Goal: Transaction & Acquisition: Book appointment/travel/reservation

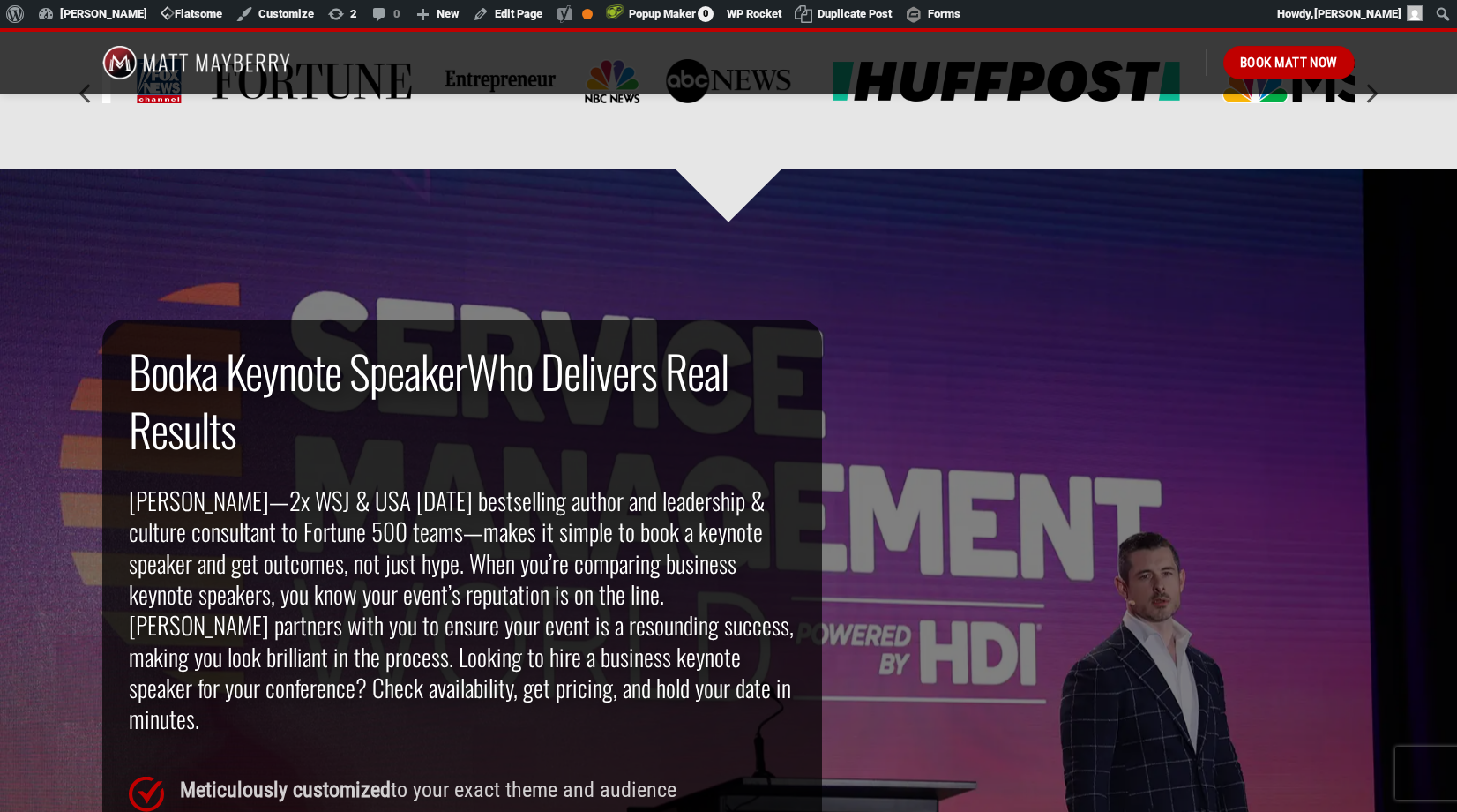
scroll to position [957, 0]
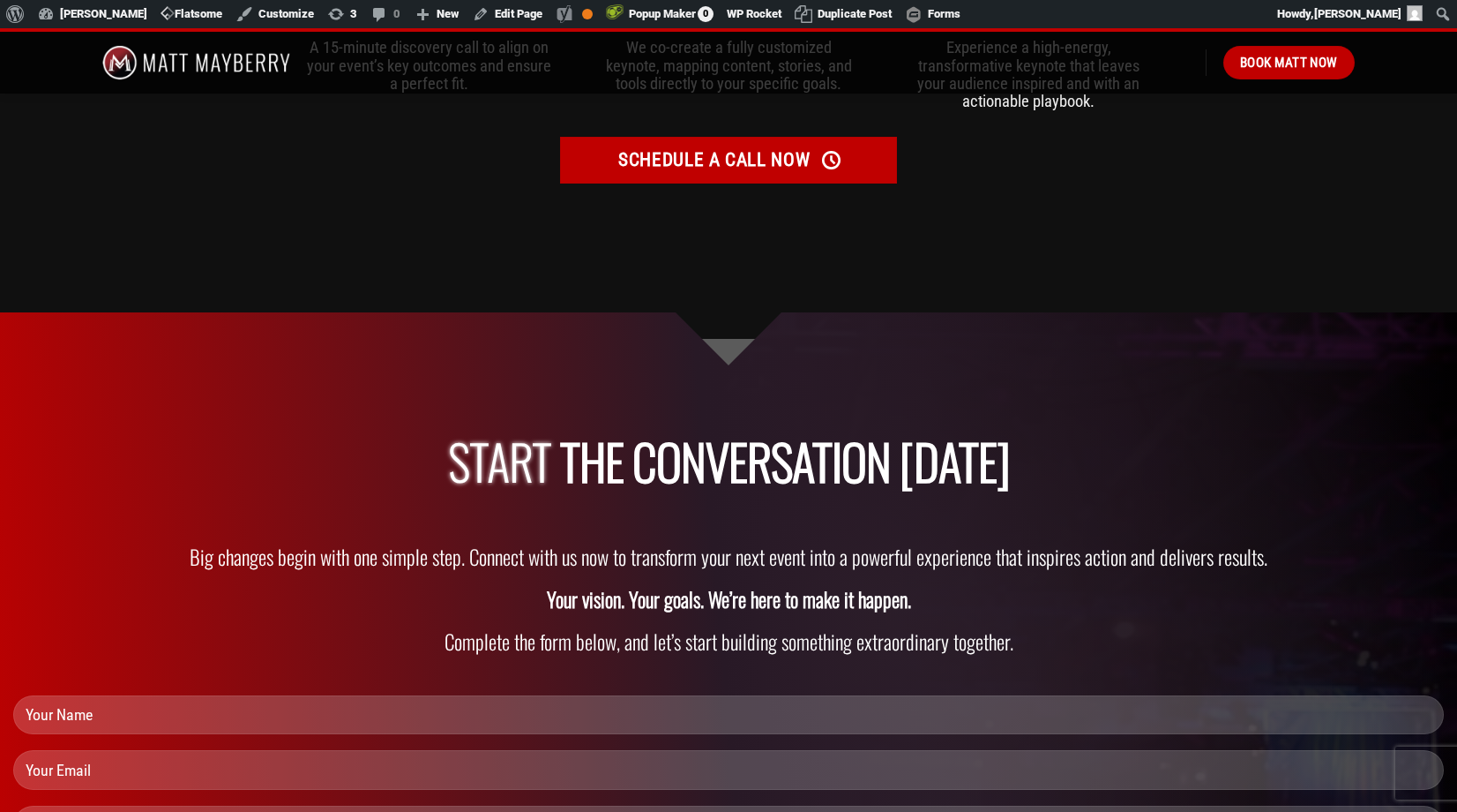
scroll to position [5374, 0]
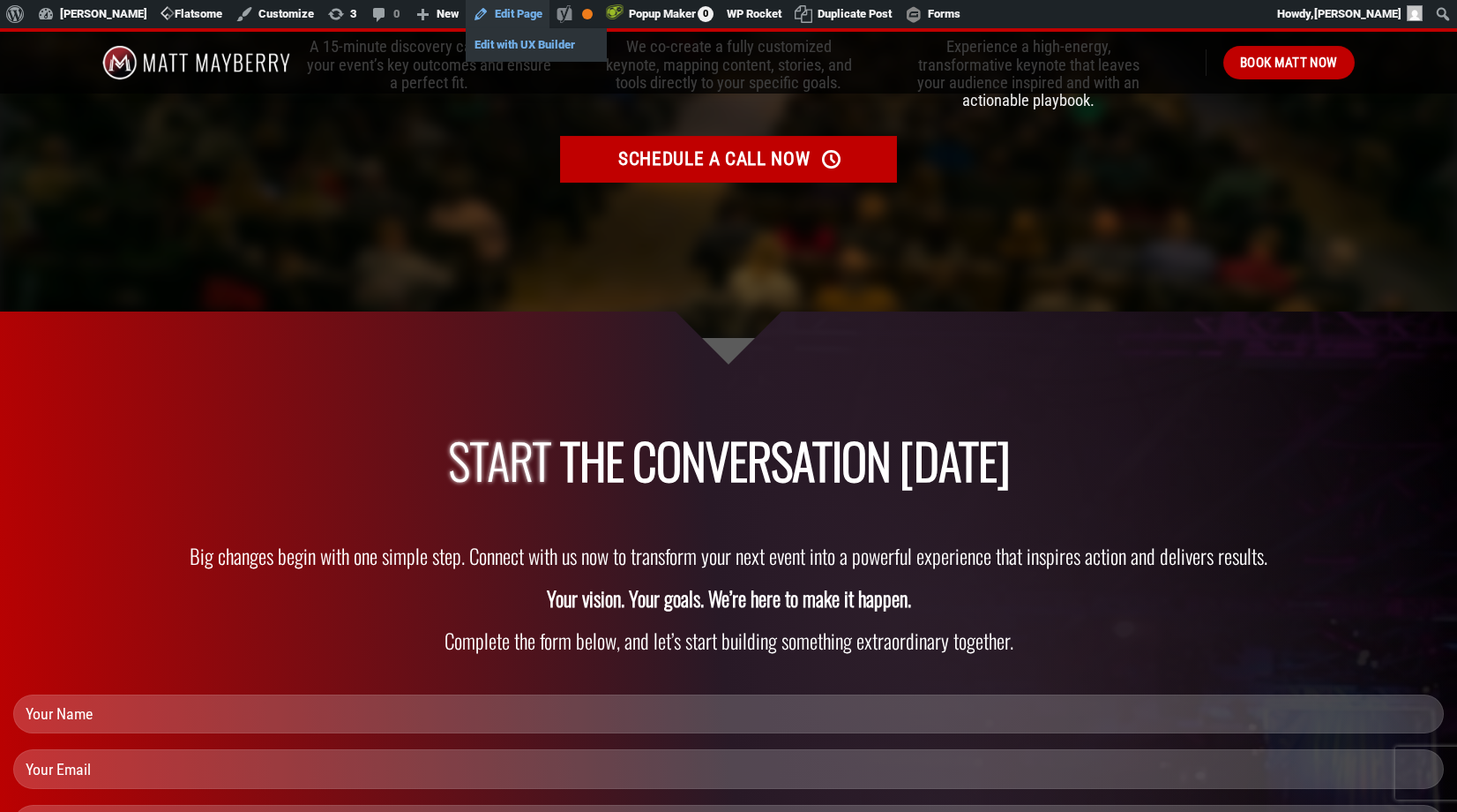
click at [509, 47] on link "Edit with UX Builder" at bounding box center [536, 45] width 141 height 23
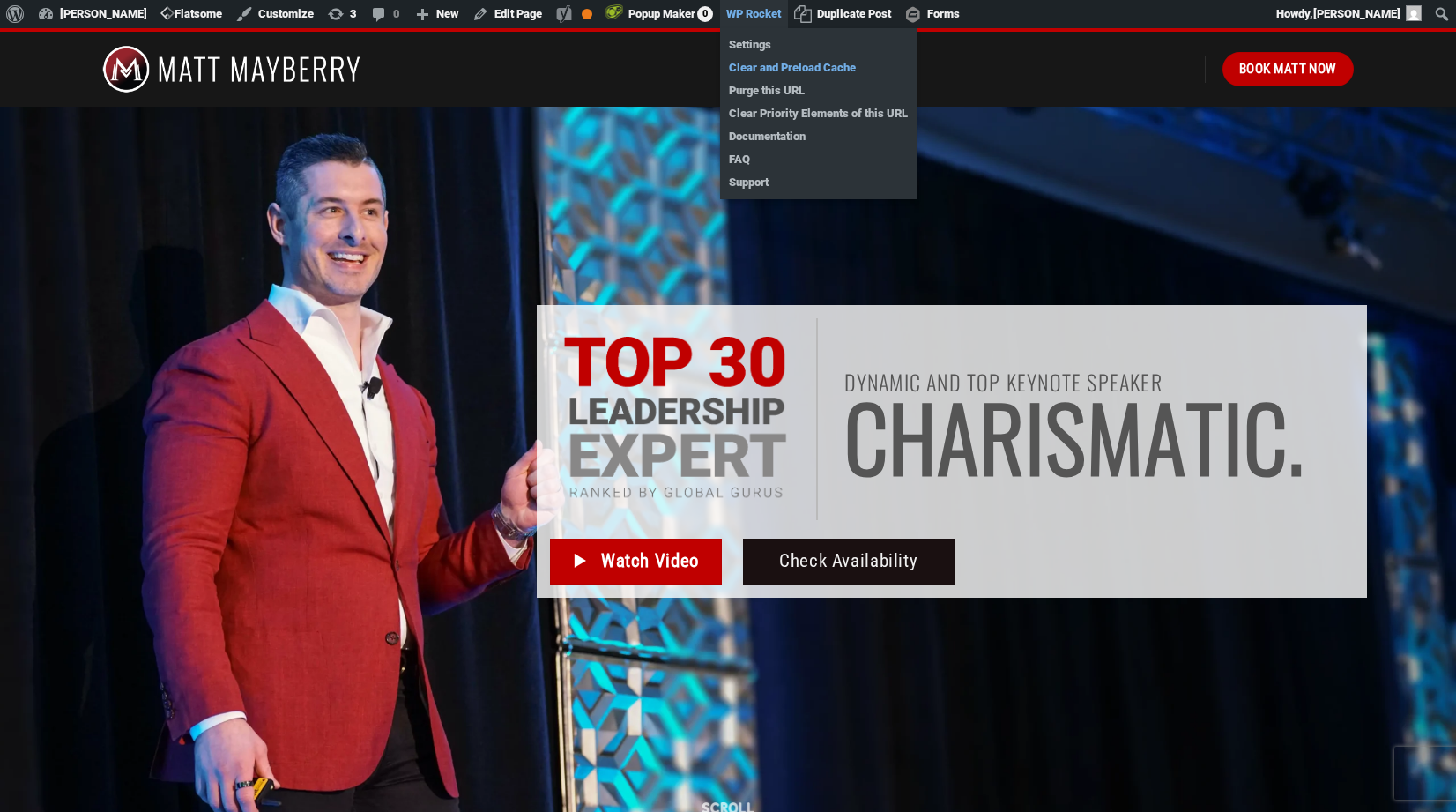
click at [769, 70] on link "Clear and Preload Cache" at bounding box center [818, 68] width 197 height 23
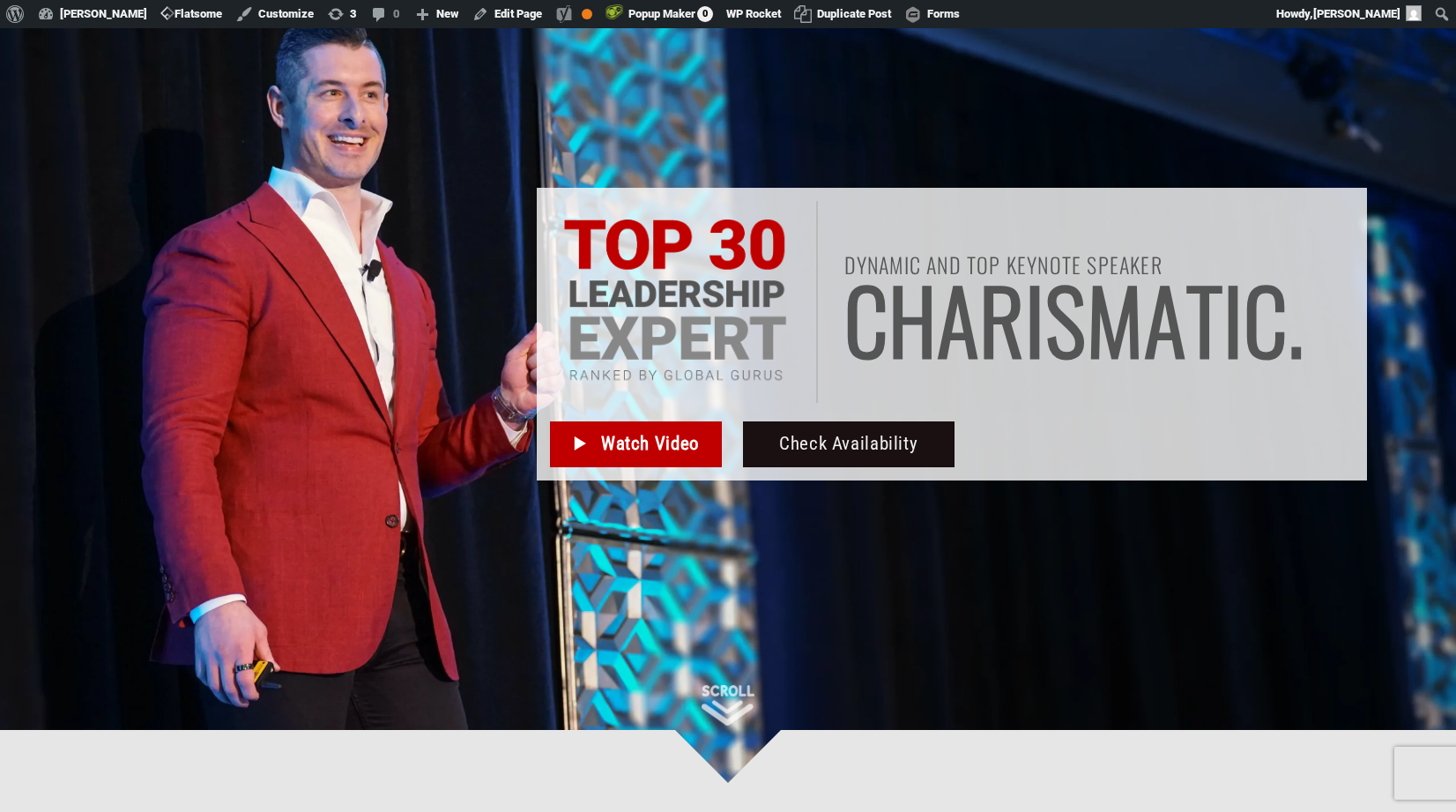
scroll to position [127, 0]
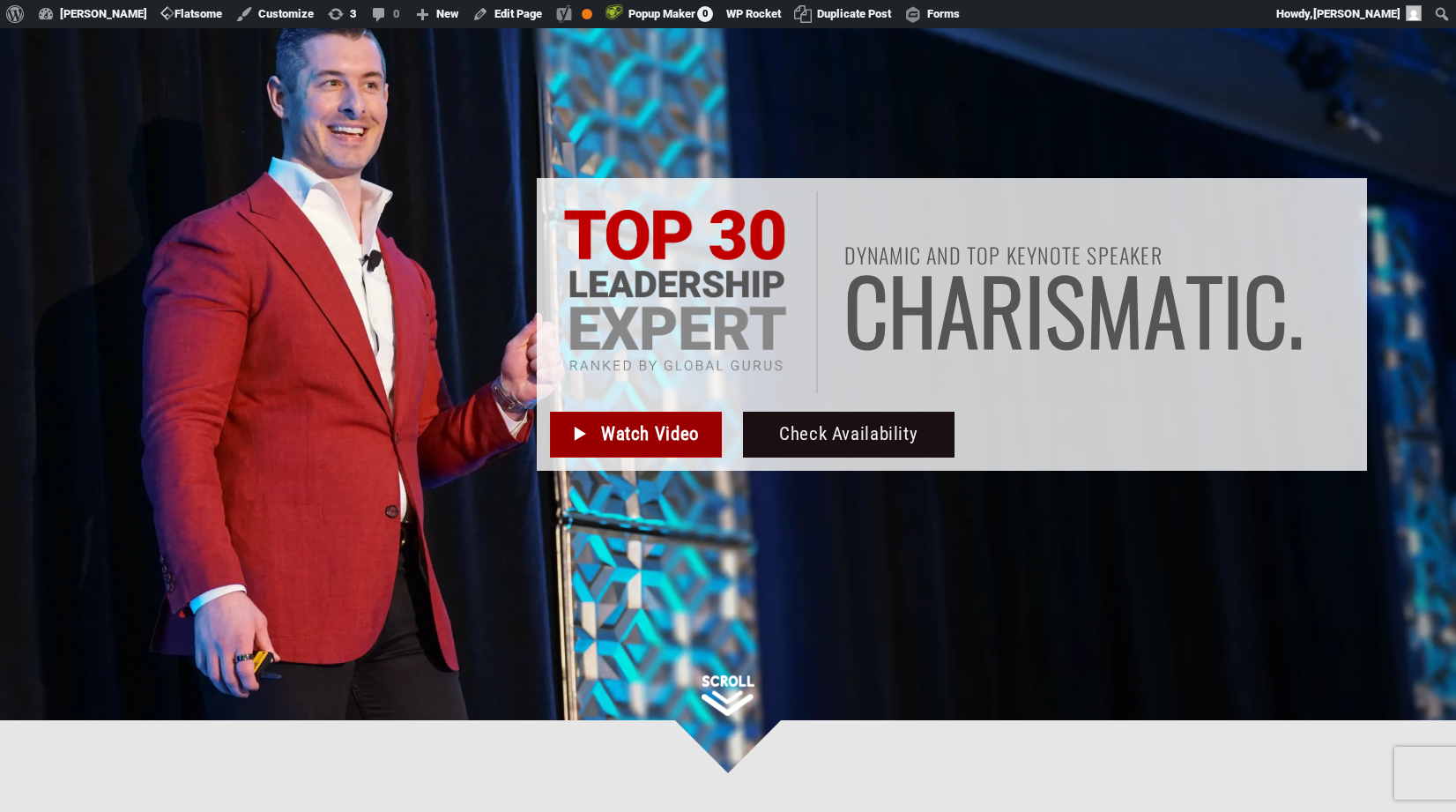
click at [618, 430] on span "Watch Video" at bounding box center [650, 434] width 98 height 29
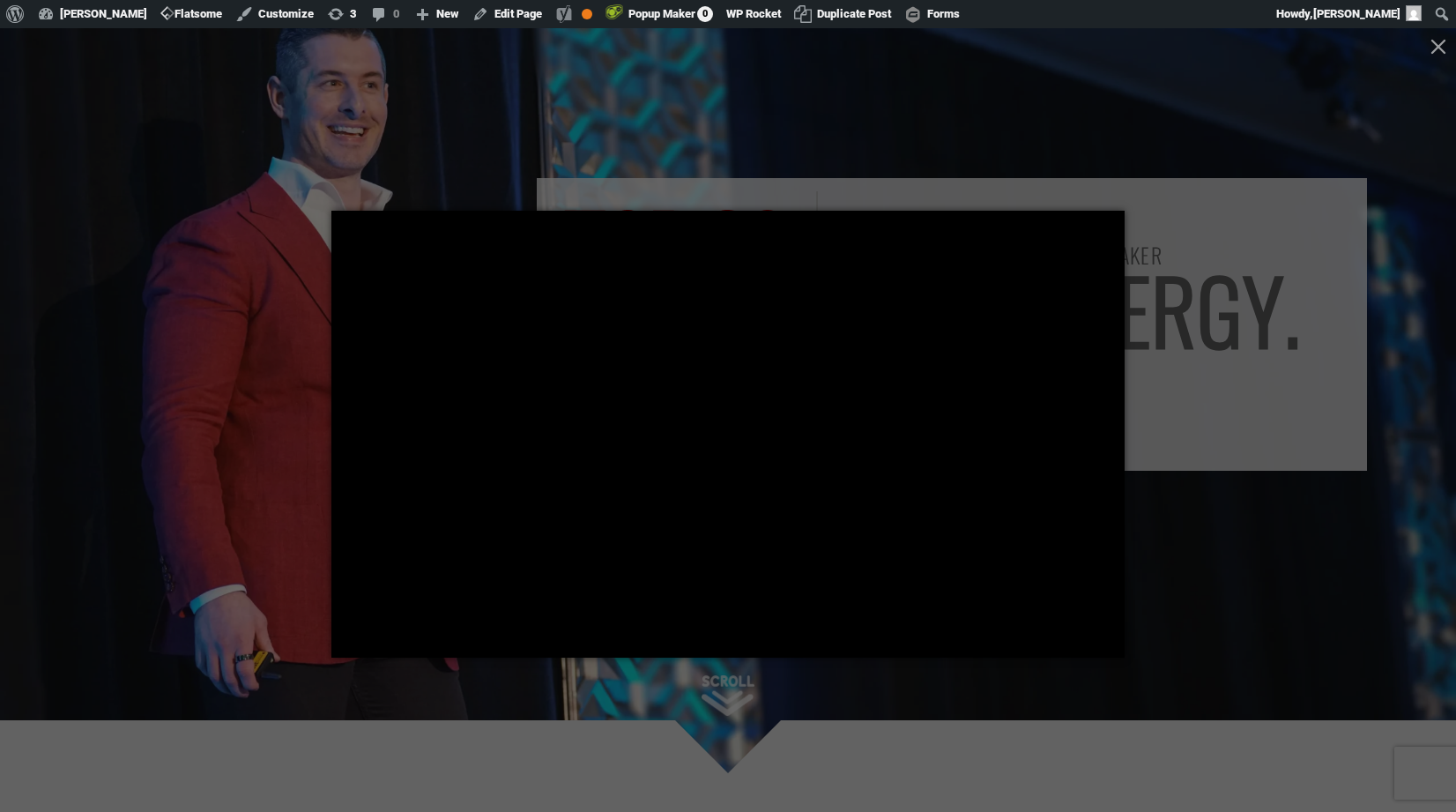
click at [311, 442] on div at bounding box center [728, 406] width 1456 height 812
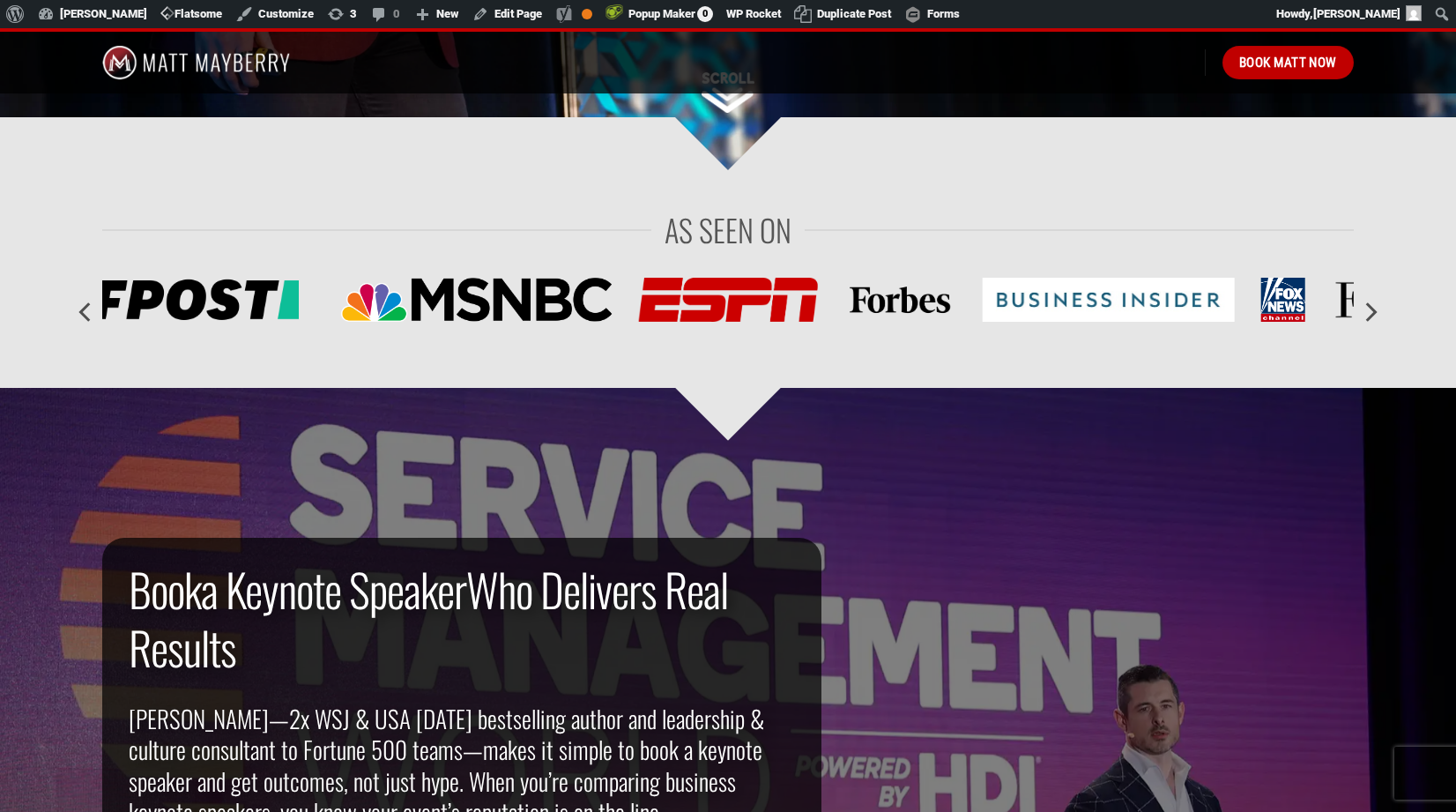
scroll to position [0, 0]
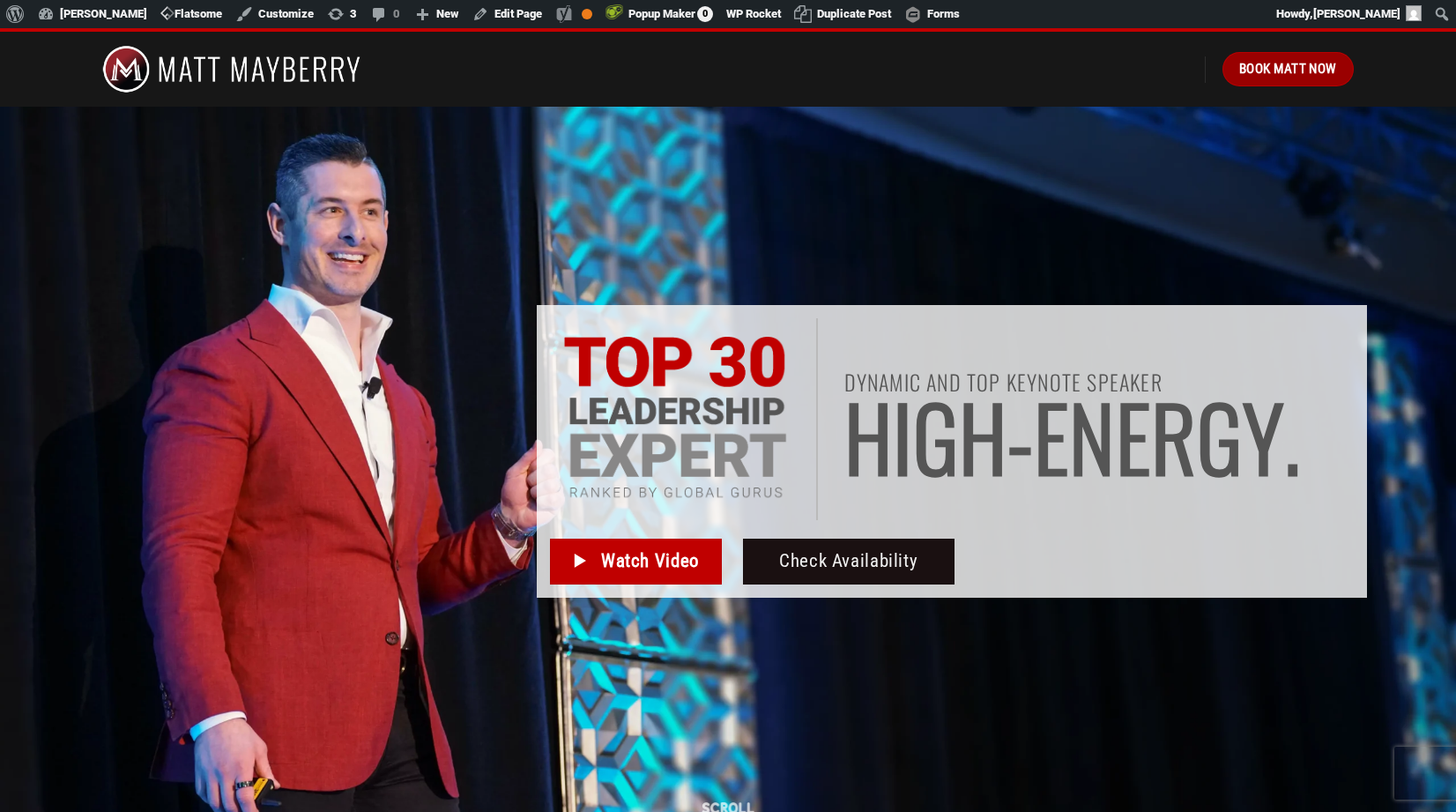
click at [1280, 76] on span "Book Matt Now" at bounding box center [1288, 69] width 98 height 21
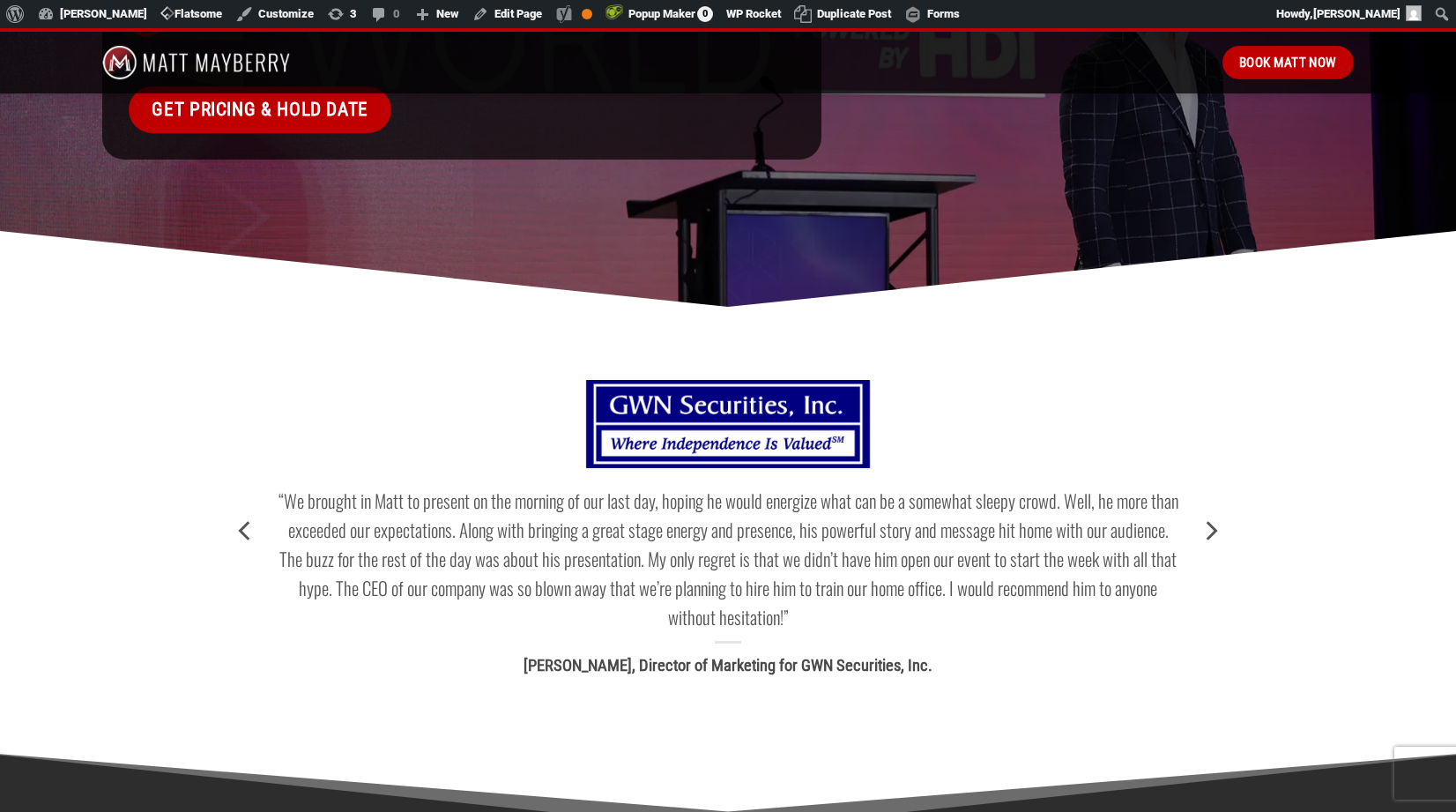
scroll to position [1881, 0]
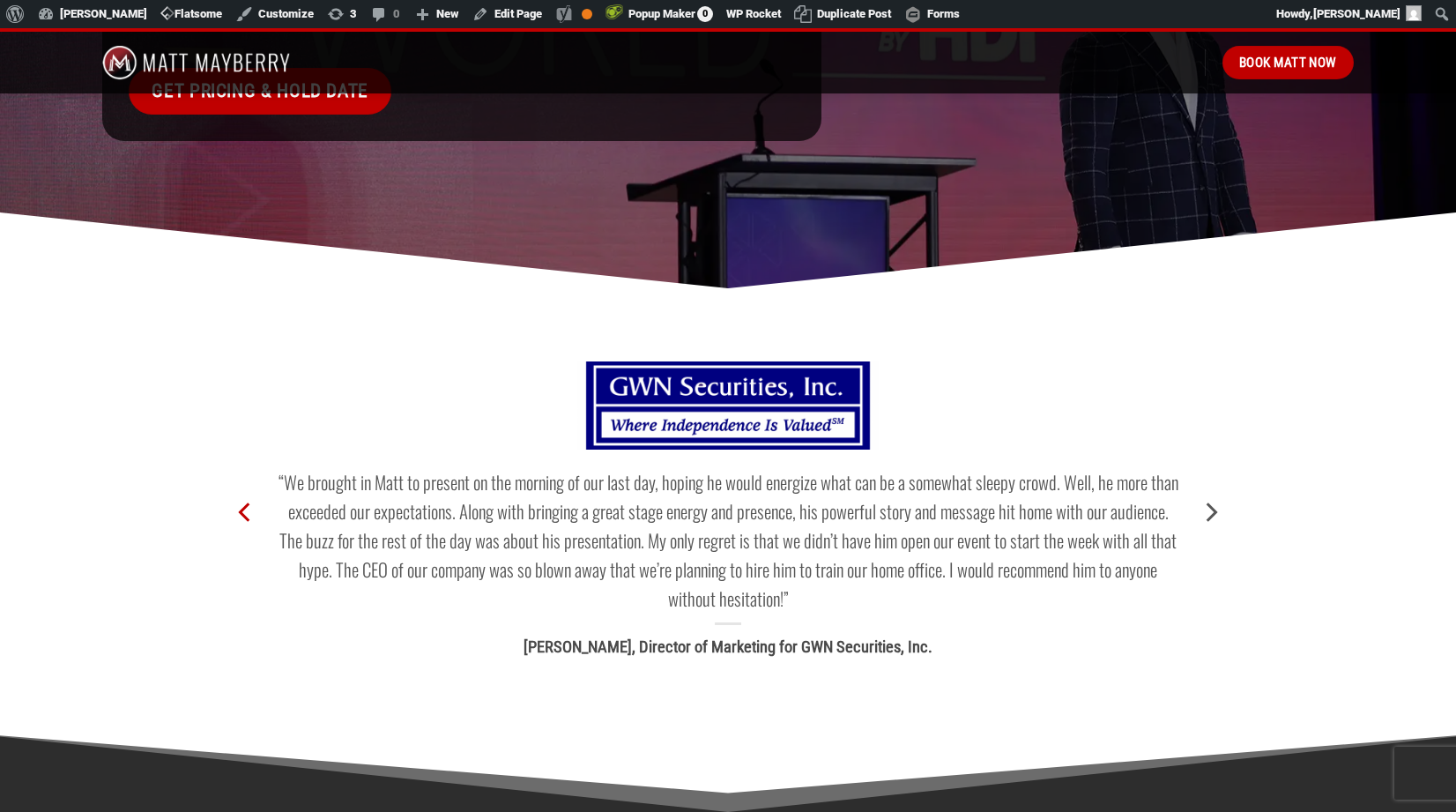
click at [247, 496] on icon "Previous" at bounding box center [246, 511] width 32 height 32
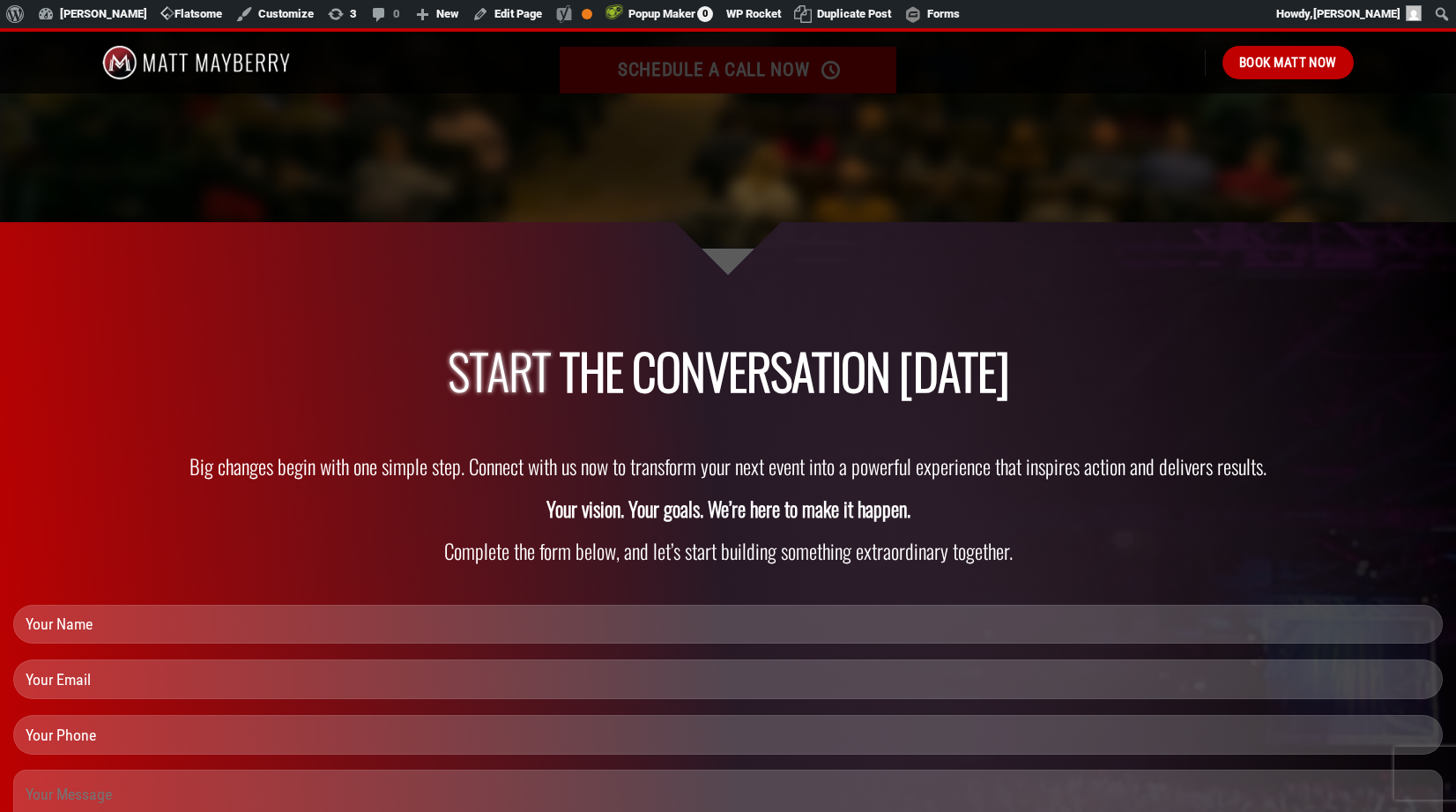
scroll to position [5477, 0]
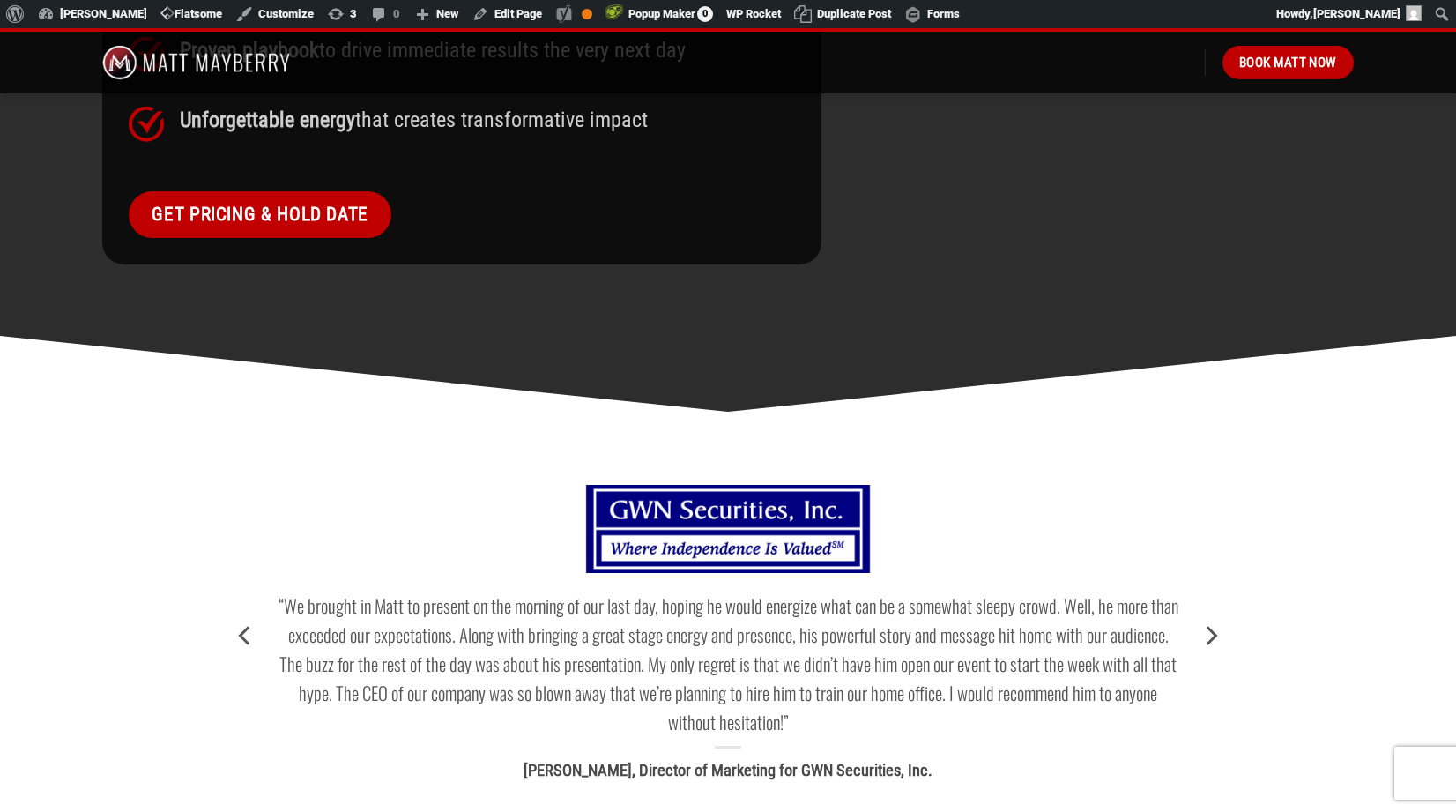
scroll to position [1761, 0]
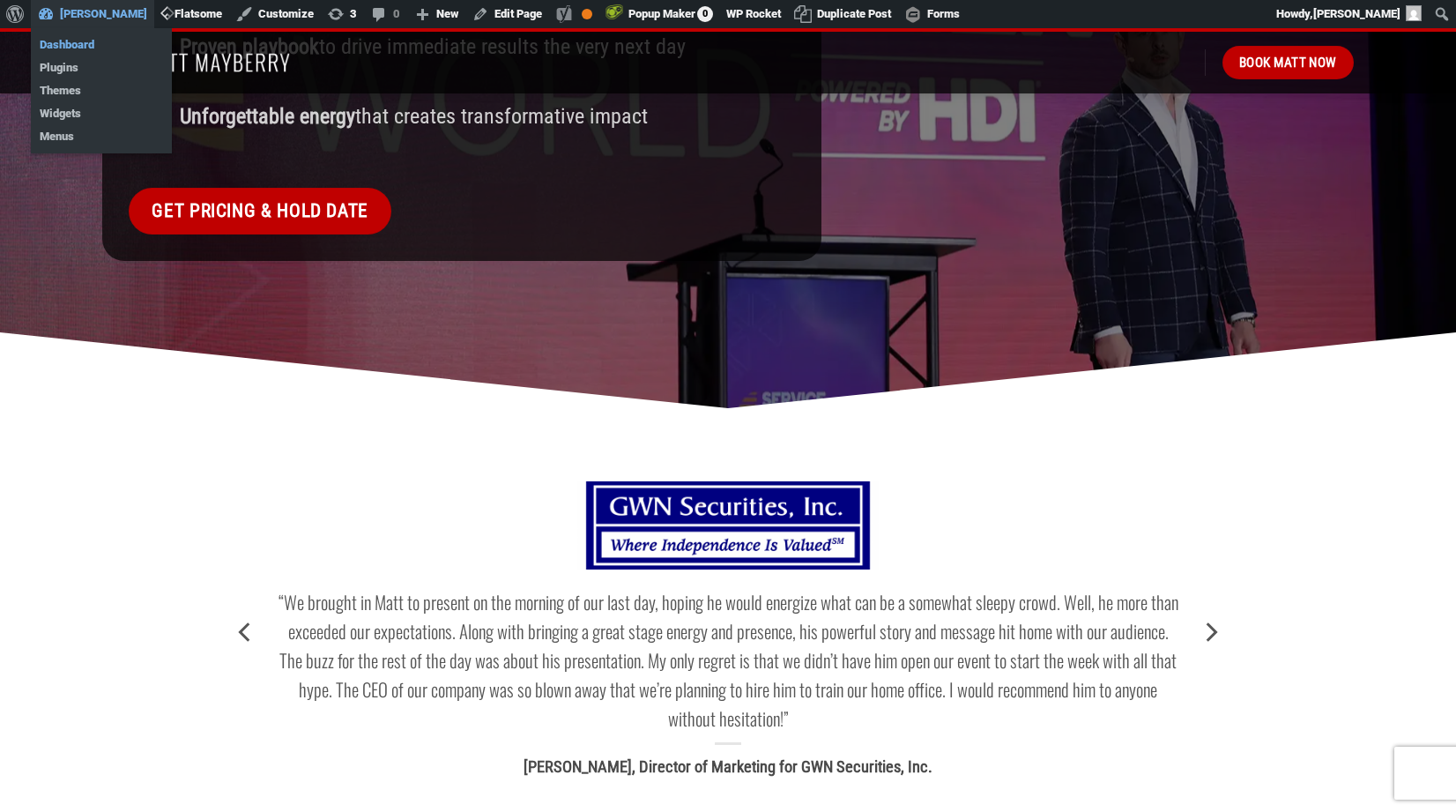
click at [85, 44] on link "Dashboard" at bounding box center [101, 45] width 141 height 23
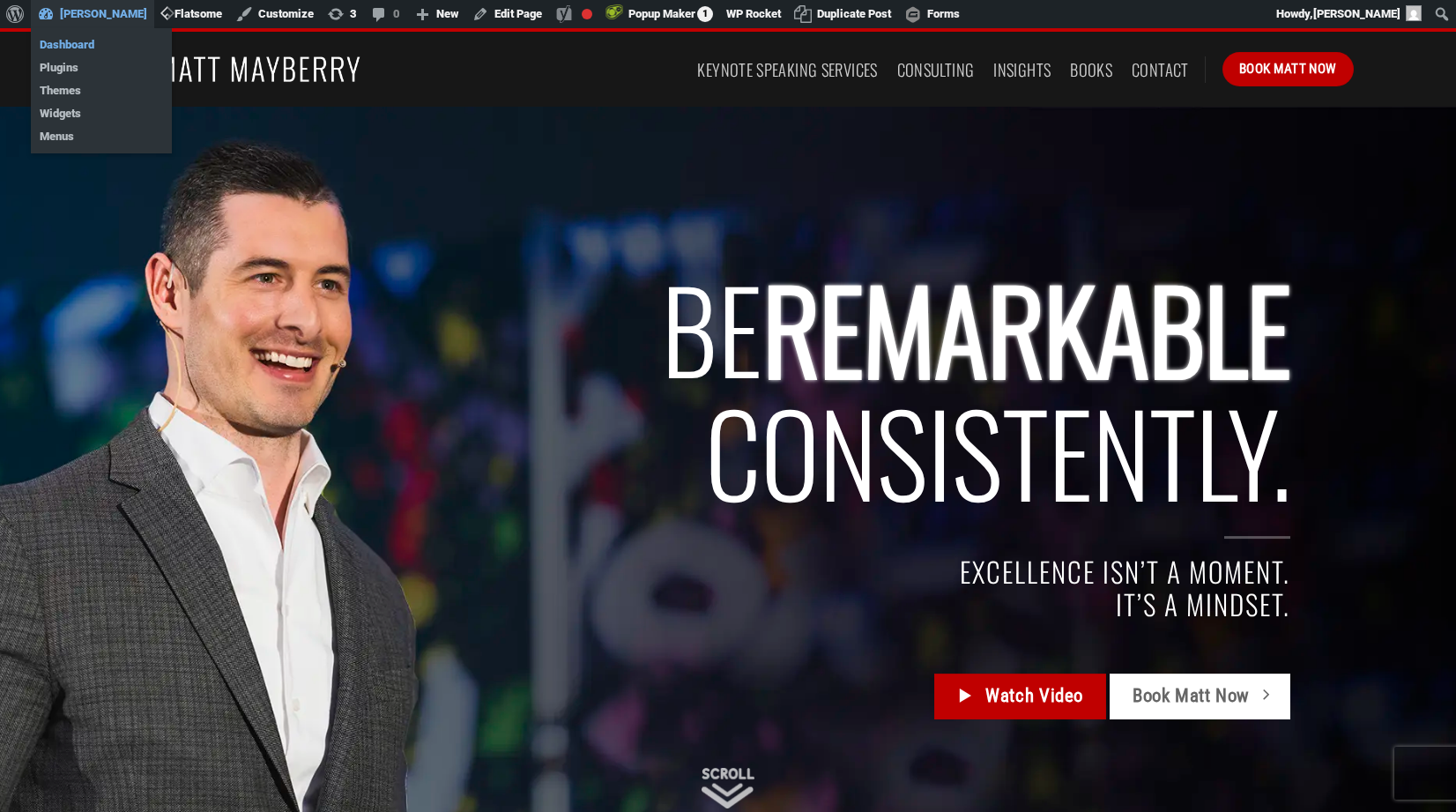
click at [81, 42] on link "Dashboard" at bounding box center [101, 45] width 141 height 23
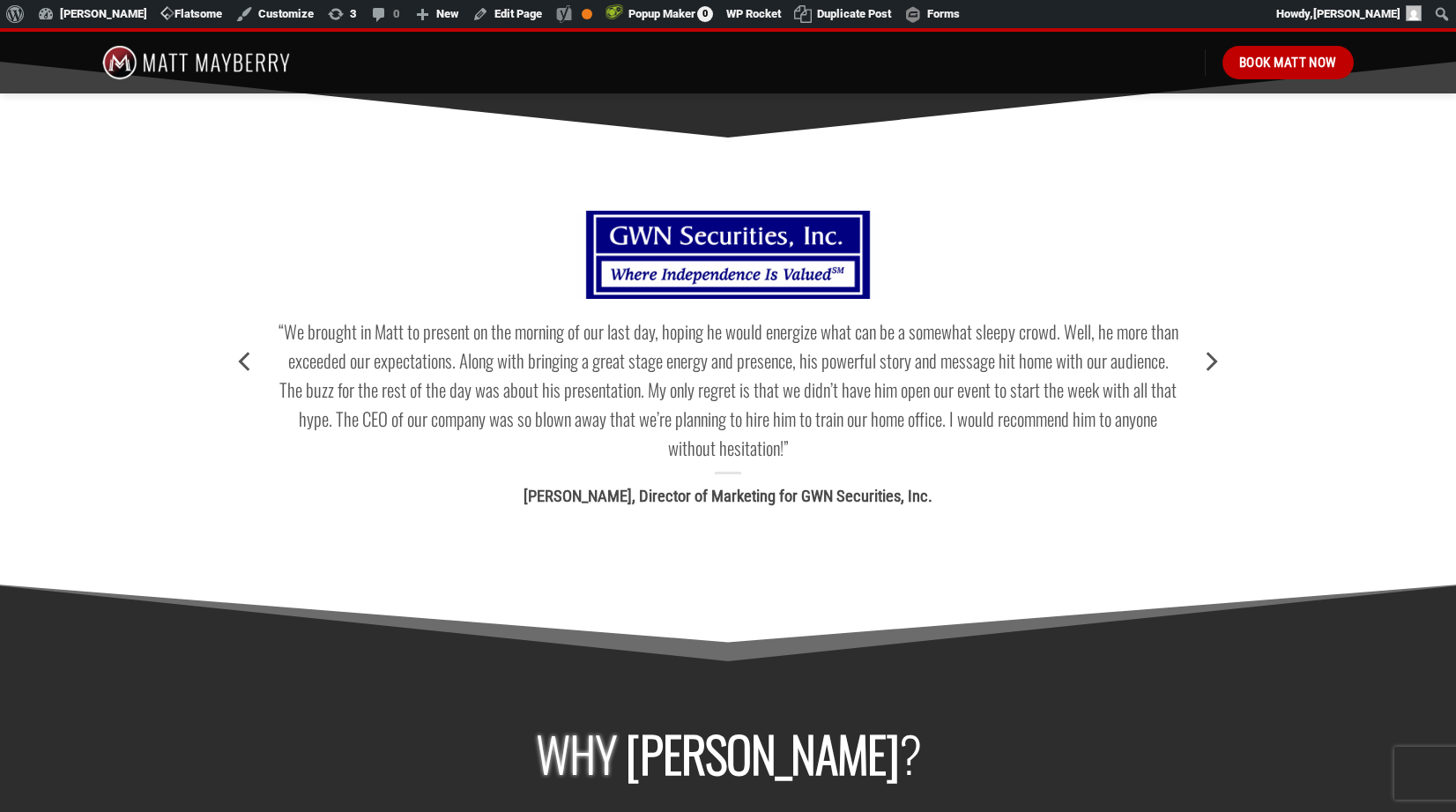
scroll to position [2034, 0]
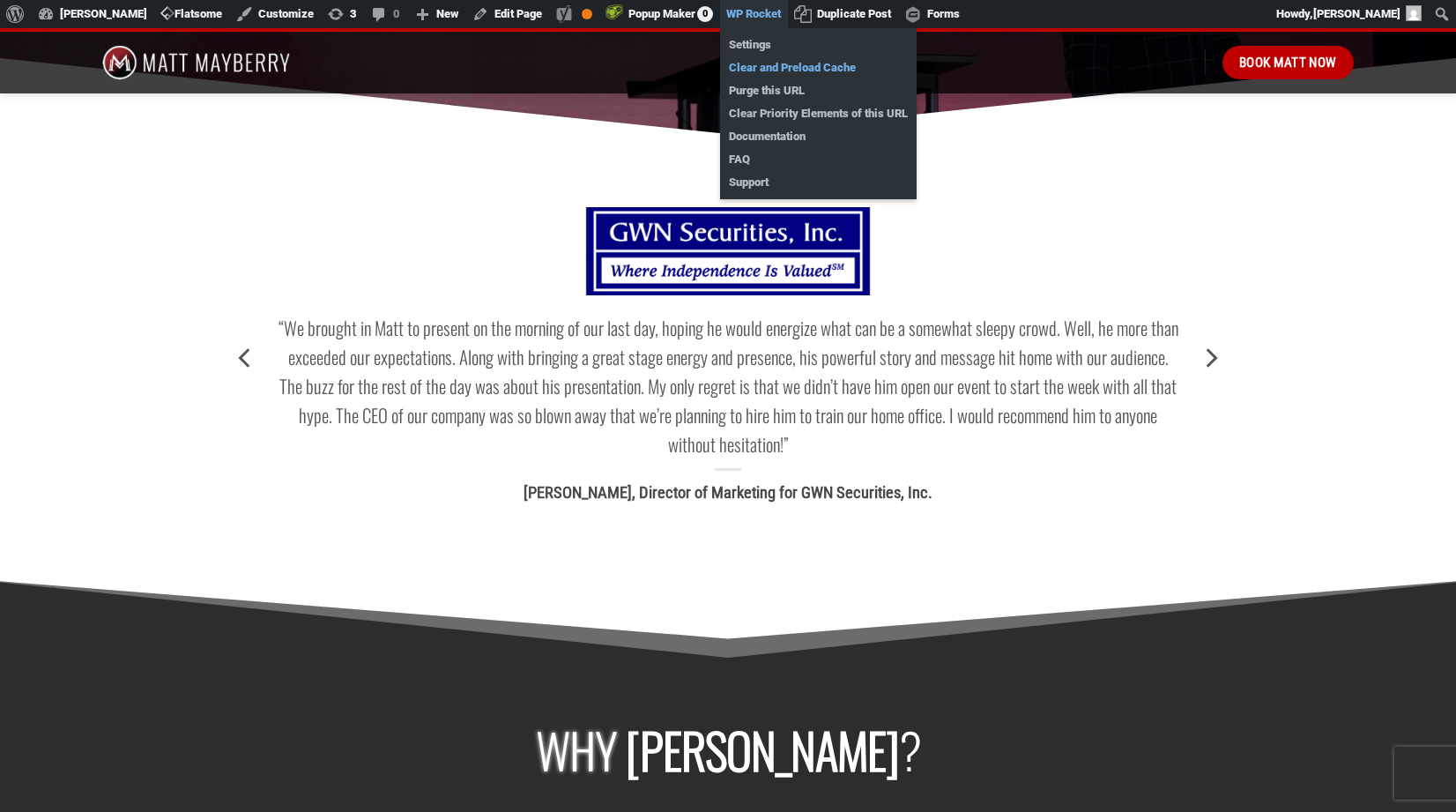
click at [763, 68] on link "Clear and Preload Cache" at bounding box center [818, 68] width 197 height 23
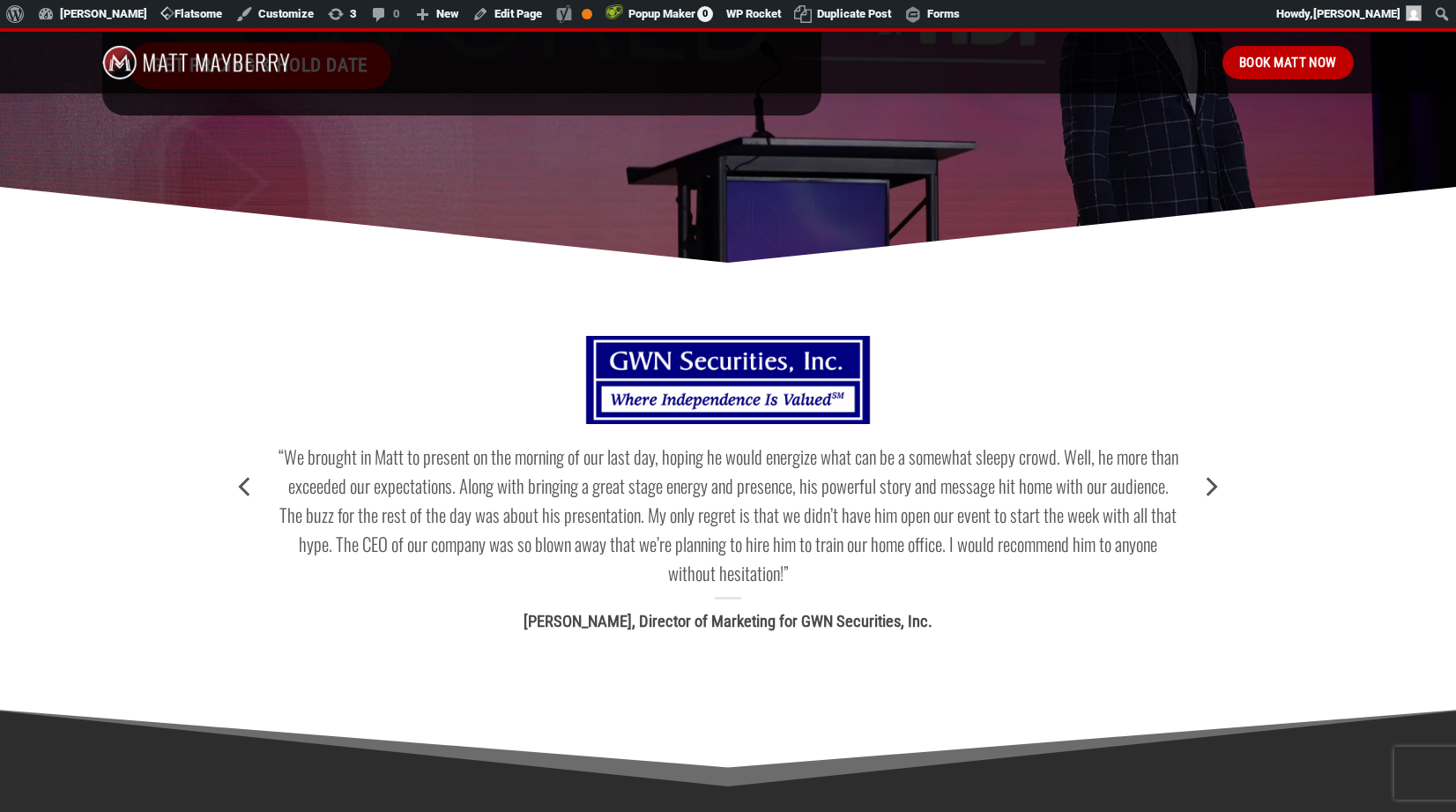
scroll to position [1907, 0]
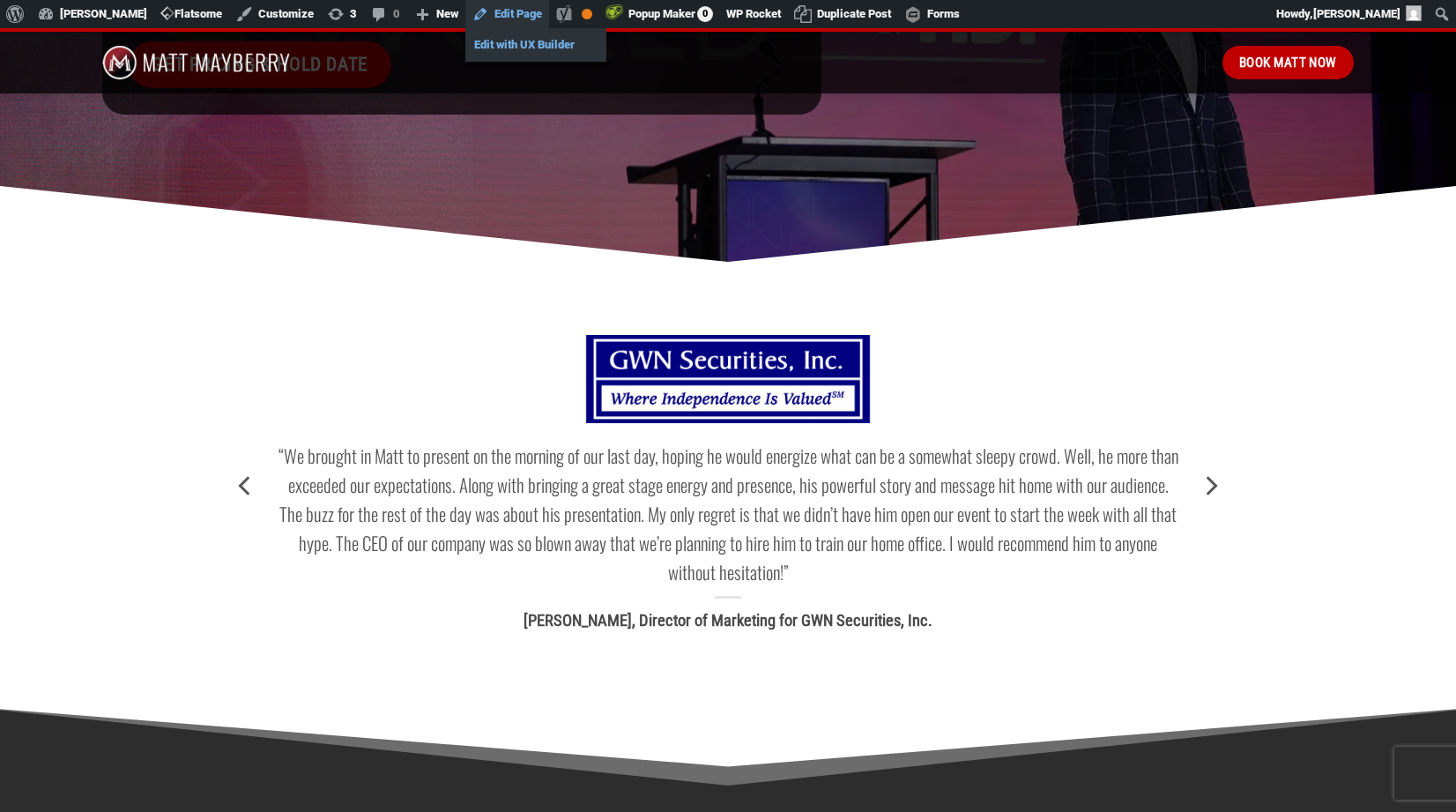
click at [514, 44] on link "Edit with UX Builder" at bounding box center [535, 45] width 141 height 23
